Goal: Browse casually

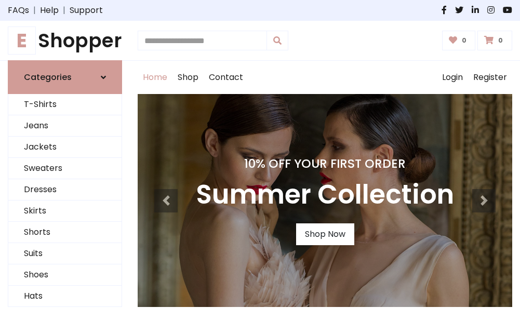
click at [260, 167] on h4 "10% Off Your First Order" at bounding box center [325, 163] width 258 height 15
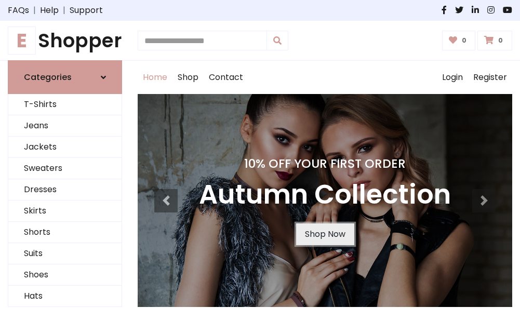
click at [325, 234] on link "Shop Now" at bounding box center [325, 234] width 58 height 22
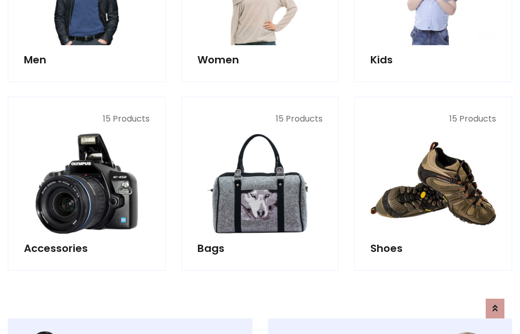
scroll to position [1035, 0]
